Goal: Transaction & Acquisition: Obtain resource

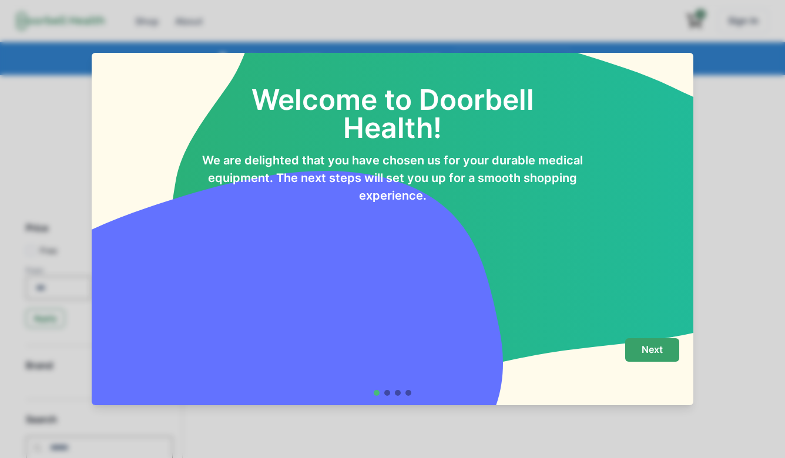
click at [650, 350] on p "Next" at bounding box center [651, 349] width 21 height 11
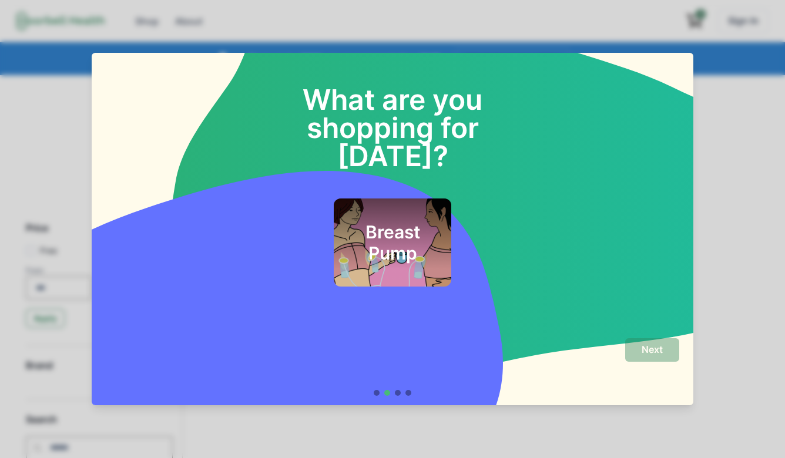
click at [445, 234] on div "Breast Pump" at bounding box center [392, 243] width 117 height 88
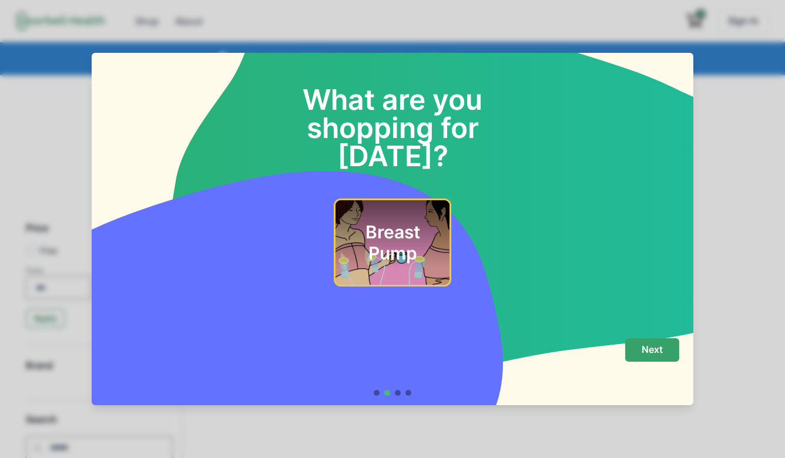
click at [648, 347] on p "Next" at bounding box center [651, 349] width 21 height 11
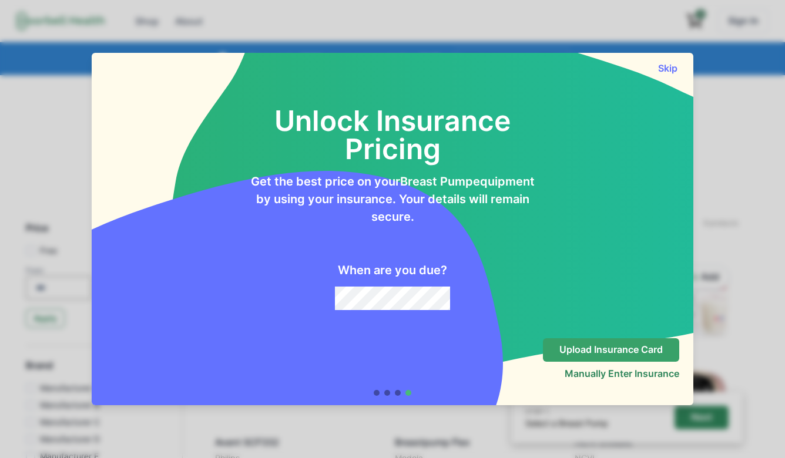
click at [632, 349] on p "Upload Insurance Card" at bounding box center [610, 349] width 103 height 11
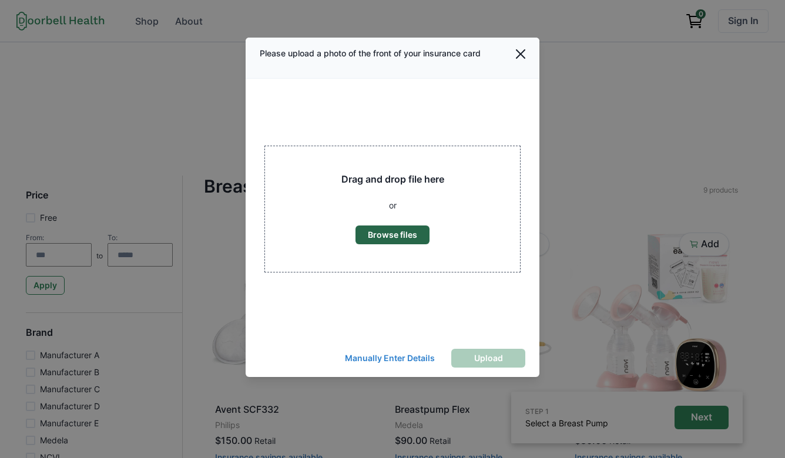
click at [402, 236] on button "Browse files" at bounding box center [392, 235] width 74 height 19
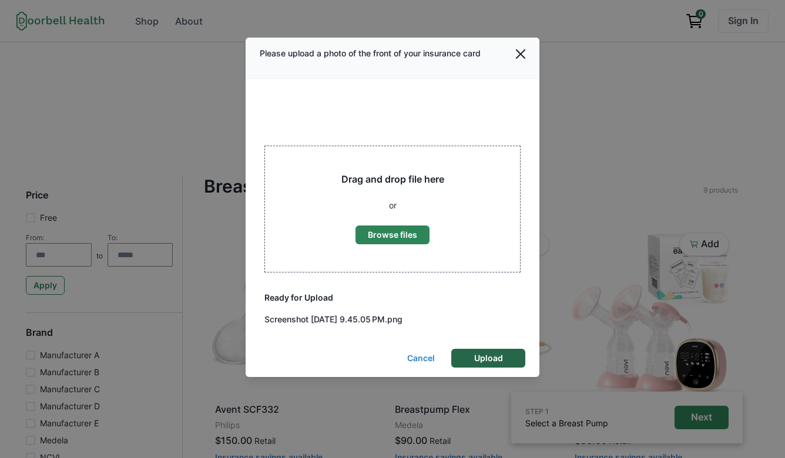
click at [479, 355] on button "Upload" at bounding box center [488, 358] width 74 height 19
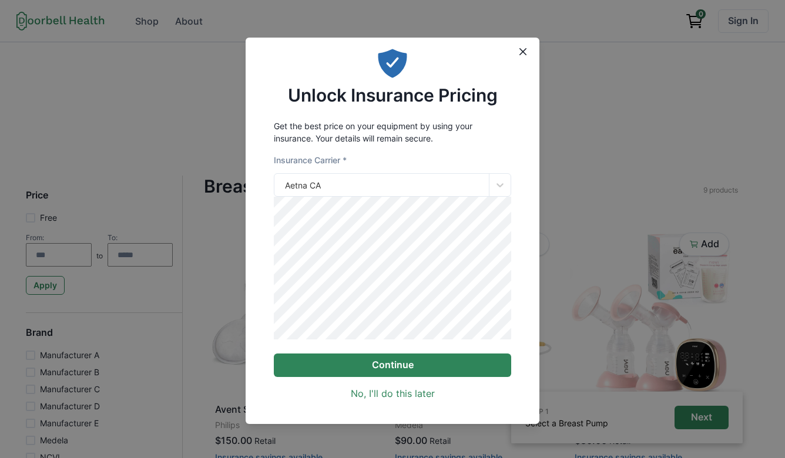
click at [401, 371] on button "Continue" at bounding box center [392, 365] width 237 height 23
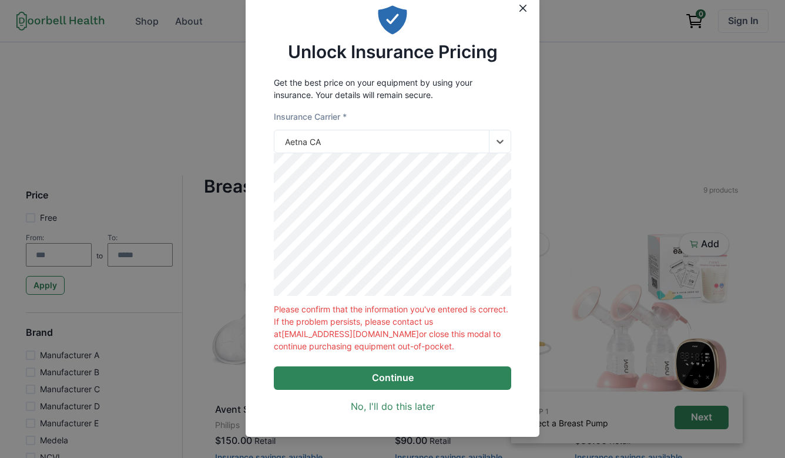
scroll to position [67, 0]
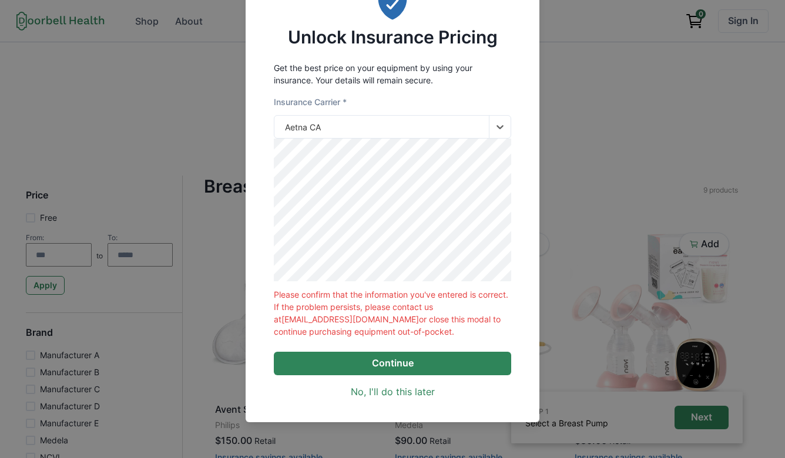
click at [400, 375] on button "Continue" at bounding box center [392, 363] width 237 height 23
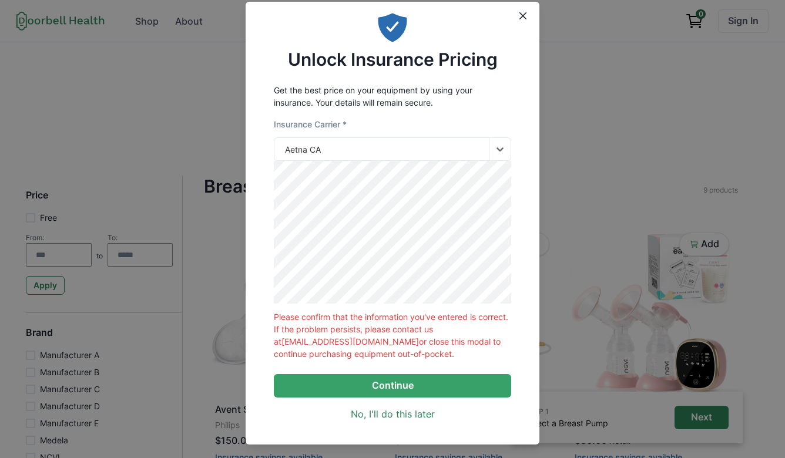
scroll to position [38, 0]
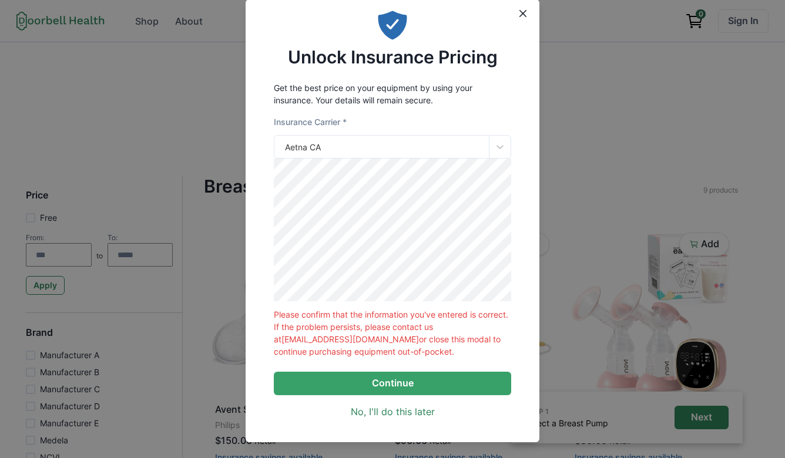
click at [436, 349] on p "Please confirm that the information you've entered is correct. If the problem p…" at bounding box center [392, 332] width 237 height 49
click at [411, 419] on link "No, I'll do this later" at bounding box center [393, 412] width 84 height 14
